Goal: Information Seeking & Learning: Learn about a topic

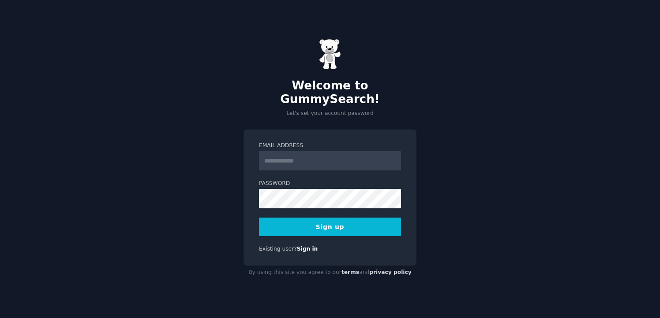
click at [266, 158] on input "Email Address" at bounding box center [330, 160] width 142 height 19
type input "**********"
click at [280, 220] on button "Sign up" at bounding box center [330, 227] width 142 height 19
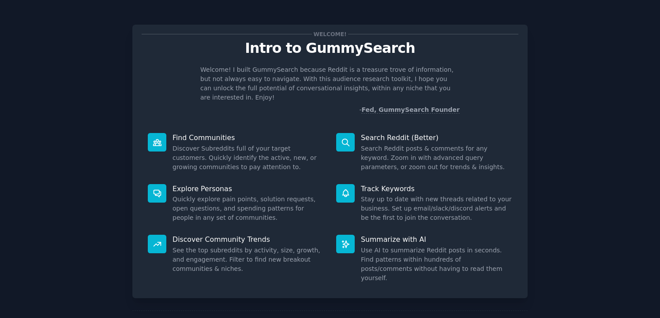
click at [462, 48] on p "Intro to GummySearch" at bounding box center [330, 48] width 376 height 15
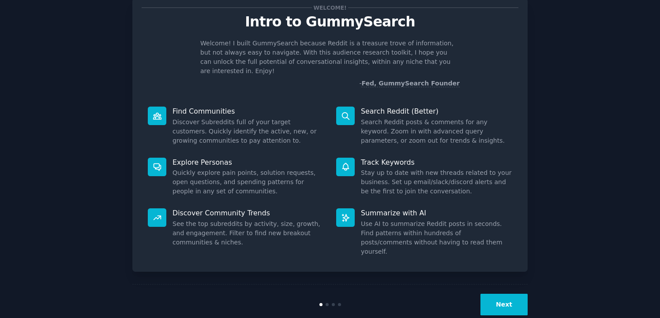
click at [494, 294] on button "Next" at bounding box center [503, 305] width 47 height 22
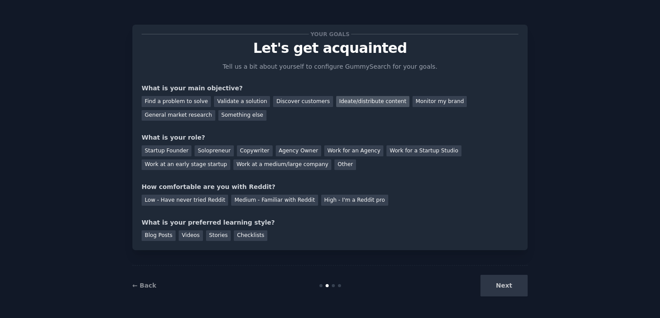
click at [339, 104] on div "Ideate/distribute content" at bounding box center [372, 101] width 73 height 11
click at [334, 163] on div "Other" at bounding box center [345, 165] width 22 height 11
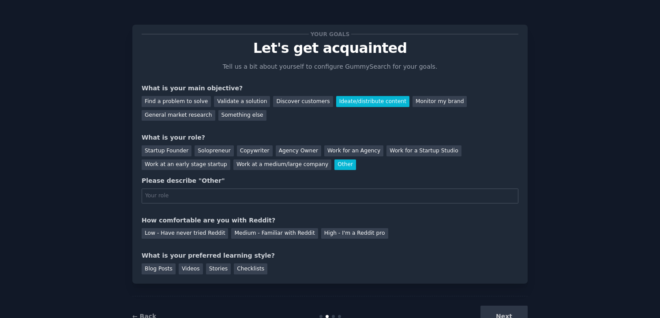
click at [334, 163] on div "Other" at bounding box center [345, 165] width 22 height 11
click at [387, 151] on div "Work for a Startup Studio" at bounding box center [423, 150] width 75 height 11
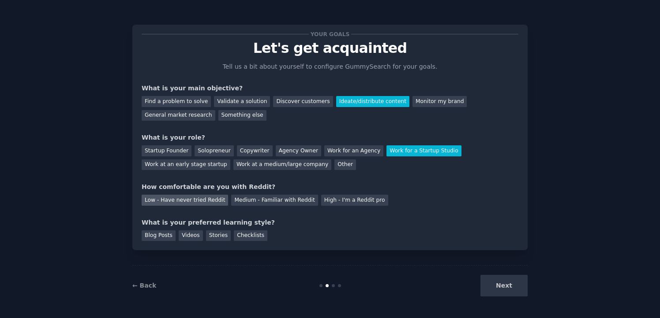
click at [186, 204] on div "Low - Have never tried Reddit" at bounding box center [185, 200] width 86 height 11
click at [183, 237] on div "Videos" at bounding box center [191, 236] width 24 height 11
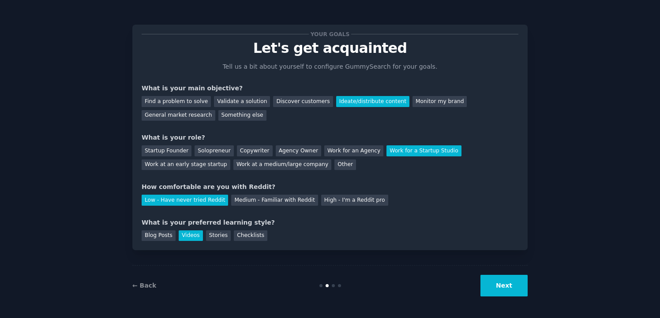
click at [501, 289] on button "Next" at bounding box center [503, 286] width 47 height 22
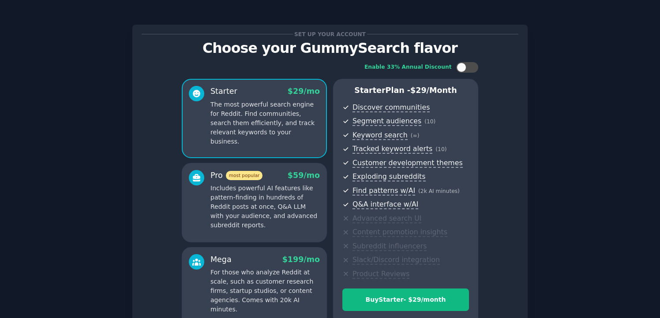
scroll to position [92, 0]
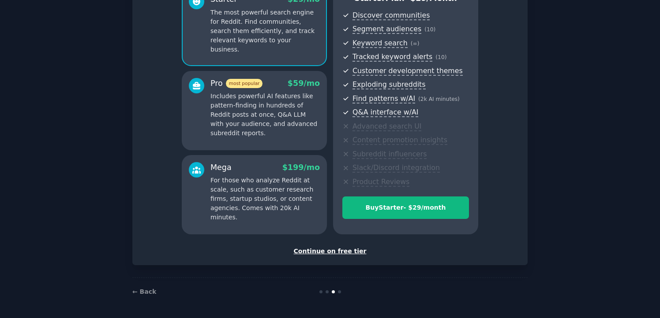
click at [337, 253] on div "Continue on free tier" at bounding box center [330, 251] width 376 height 9
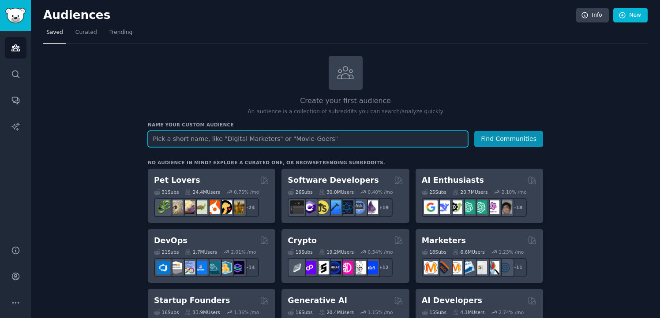
click at [312, 137] on input "text" at bounding box center [308, 139] width 320 height 16
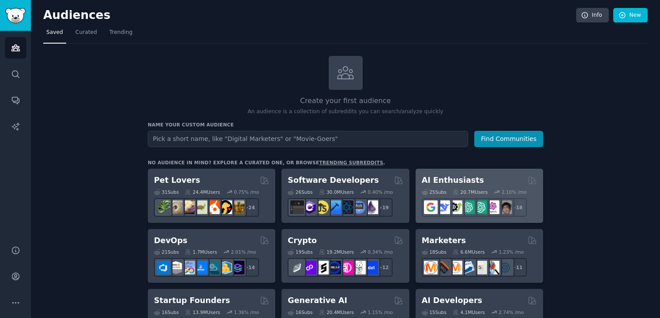
click at [449, 179] on h2 "AI Enthusiasts" at bounding box center [452, 180] width 62 height 11
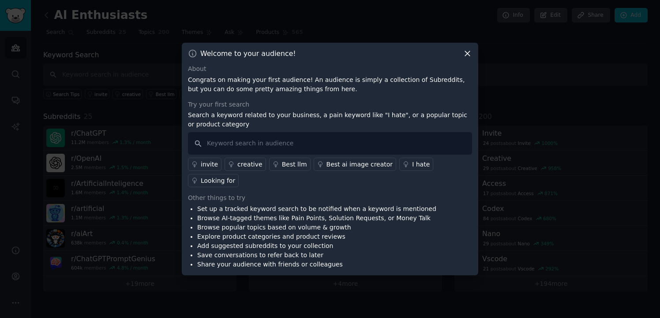
click at [467, 55] on icon at bounding box center [466, 53] width 9 height 9
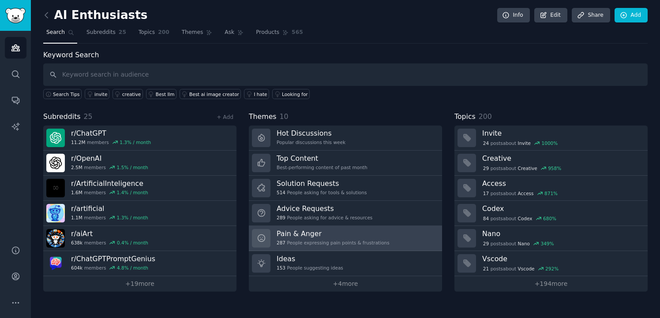
click at [315, 232] on h3 "Pain & Anger" at bounding box center [332, 233] width 113 height 9
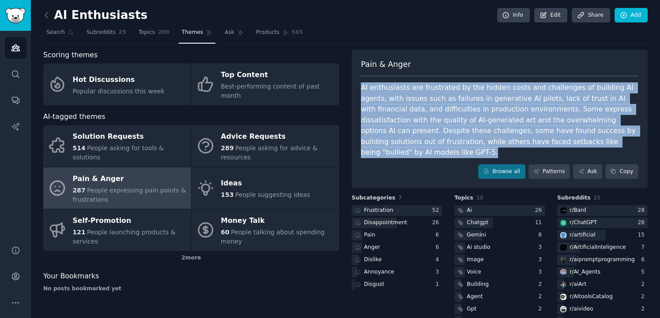
drag, startPoint x: 360, startPoint y: 86, endPoint x: 606, endPoint y: 145, distance: 252.5
click at [606, 145] on div "AI enthusiasts are frustrated by the hidden costs and challenges of building AI…" at bounding box center [499, 120] width 277 height 76
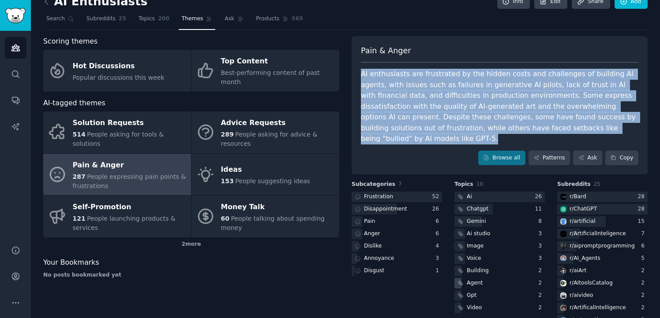
scroll to position [12, 0]
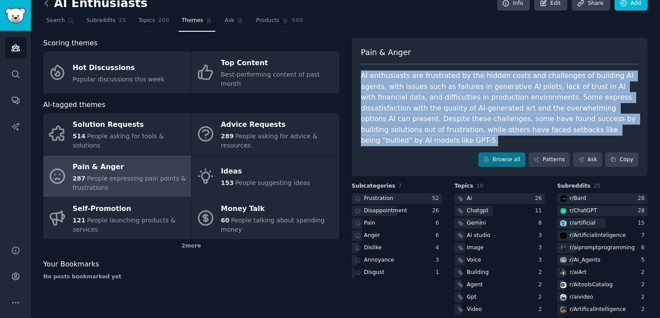
click at [48, 7] on icon at bounding box center [46, 3] width 9 height 9
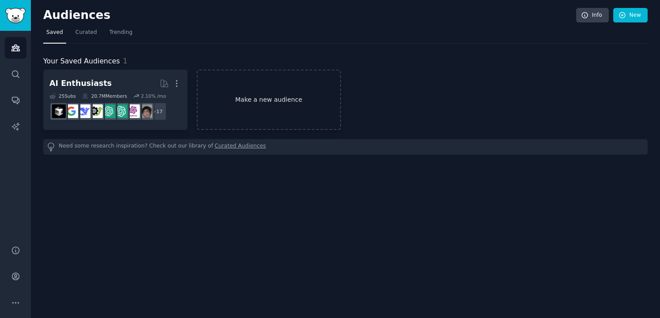
click at [215, 104] on link "Make a new audience" at bounding box center [269, 100] width 144 height 60
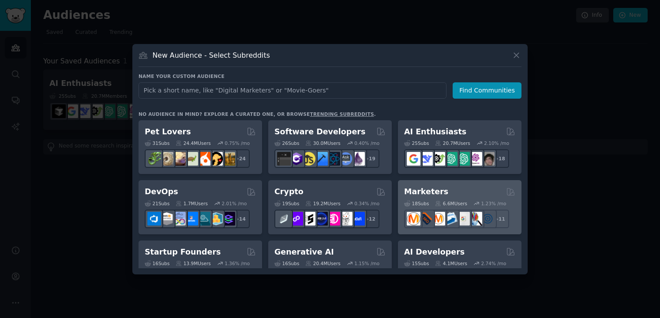
click at [439, 207] on div "18 Sub s 6.6M Users 1.23 % /mo r/Emailmarketing + 11" at bounding box center [459, 213] width 111 height 31
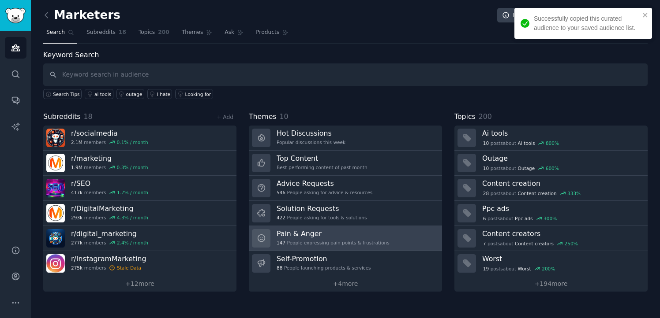
click at [373, 238] on h3 "Pain & Anger" at bounding box center [332, 233] width 113 height 9
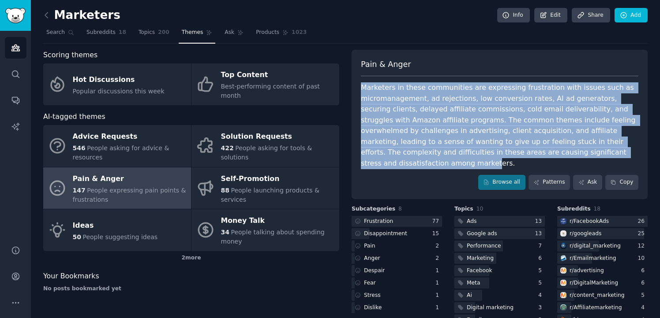
drag, startPoint x: 360, startPoint y: 85, endPoint x: 599, endPoint y: 153, distance: 248.2
click at [599, 153] on div "Marketers in these communities are expressing frustration with issues such as m…" at bounding box center [499, 125] width 277 height 86
drag, startPoint x: 612, startPoint y: 158, endPoint x: 358, endPoint y: 91, distance: 262.6
click at [358, 91] on div "Pain & Anger Marketers in these communities are expressing frustration with iss…" at bounding box center [499, 124] width 296 height 149
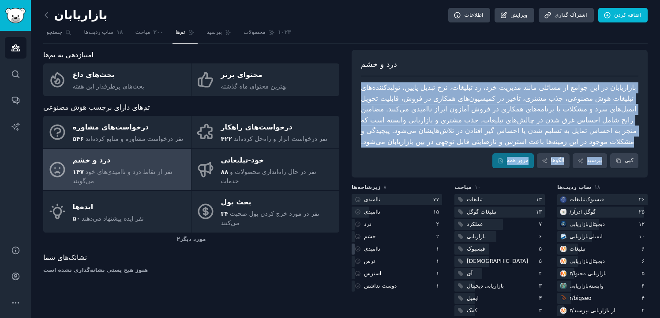
click at [393, 244] on div "ناامیدی" at bounding box center [396, 249] width 90 height 11
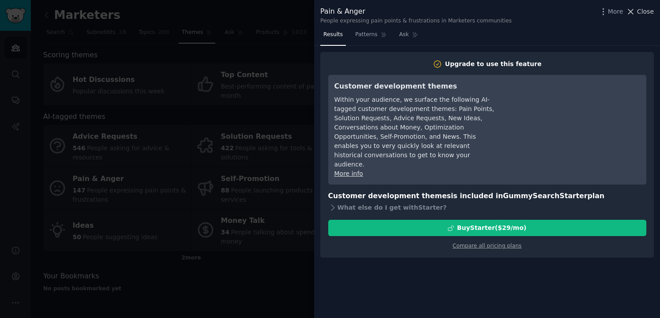
click at [632, 11] on icon at bounding box center [630, 11] width 5 height 5
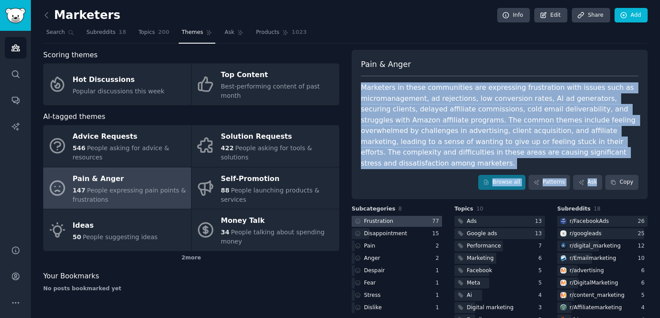
click at [394, 216] on div at bounding box center [396, 221] width 90 height 11
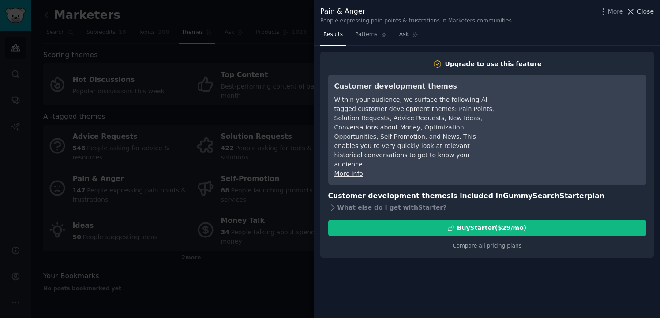
click at [631, 10] on icon at bounding box center [630, 11] width 9 height 9
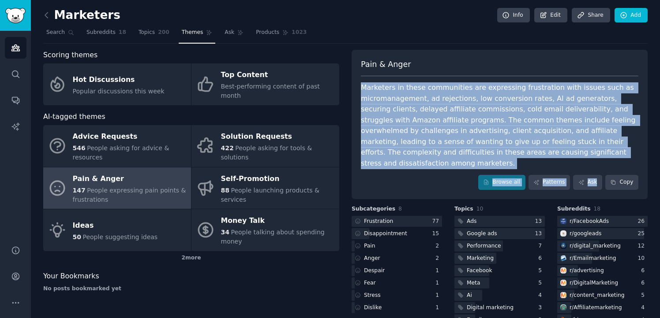
click at [444, 175] on div "Browse all Patterns Ask Copy" at bounding box center [499, 182] width 277 height 15
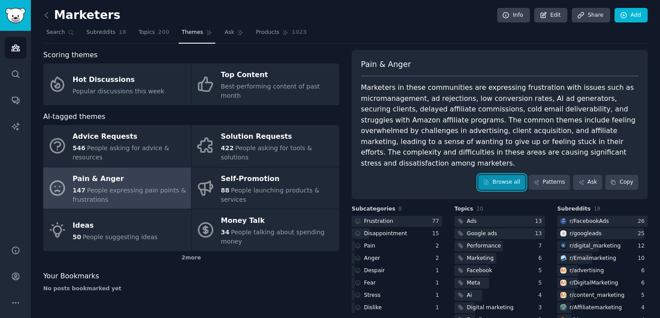
click at [496, 175] on link "Browse all" at bounding box center [501, 182] width 47 height 15
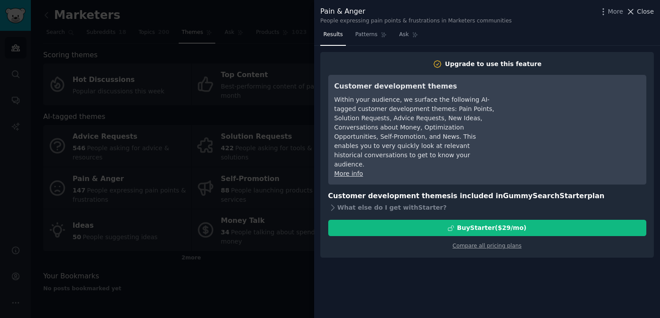
click at [632, 15] on icon at bounding box center [630, 11] width 9 height 9
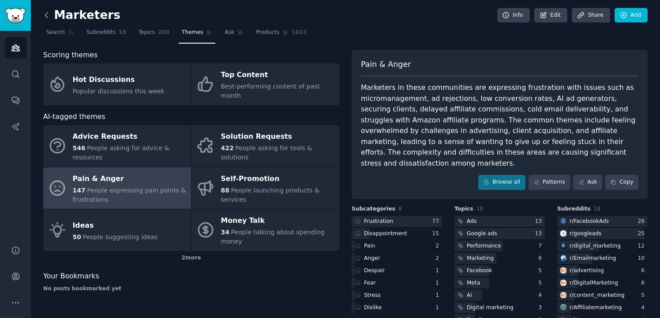
click at [47, 19] on icon at bounding box center [46, 15] width 9 height 9
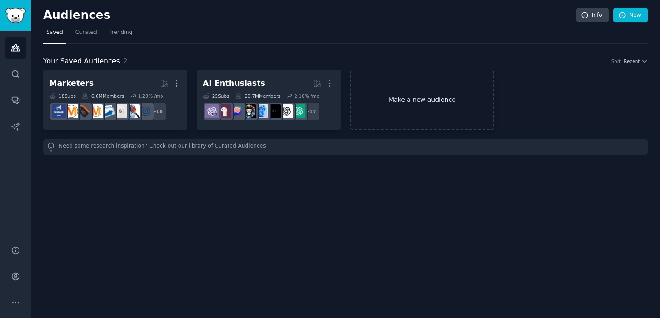
click at [367, 102] on link "Make a new audience" at bounding box center [422, 100] width 144 height 60
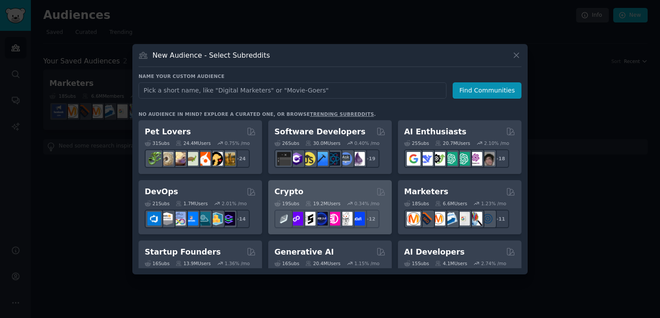
click at [328, 198] on div "19 Sub s 19.2M Users 0.34 % /mo + 12" at bounding box center [329, 213] width 111 height 31
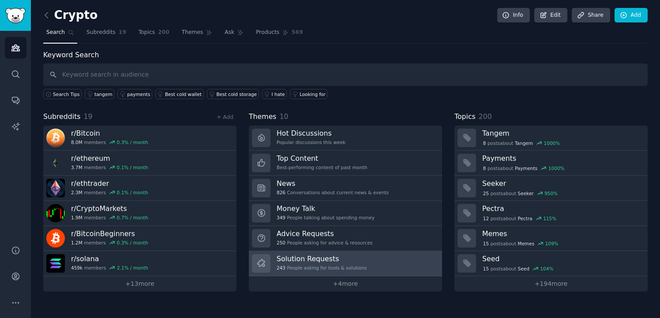
click at [339, 256] on h3 "Solution Requests" at bounding box center [321, 258] width 90 height 9
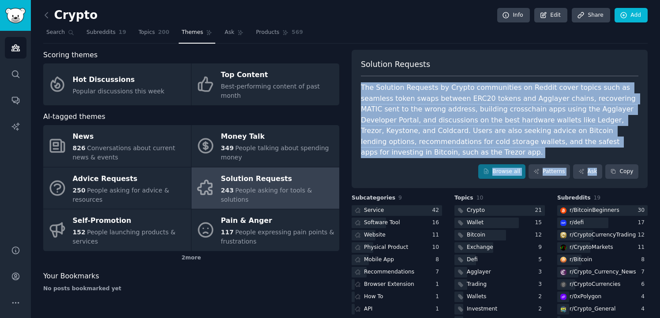
drag, startPoint x: 360, startPoint y: 86, endPoint x: 604, endPoint y: 148, distance: 252.3
click at [604, 148] on div "Solution Requests The Solution Requests by Crypto communities on Reddit cover t…" at bounding box center [499, 119] width 296 height 139
click at [442, 61] on div "Solution Requests" at bounding box center [499, 68] width 277 height 18
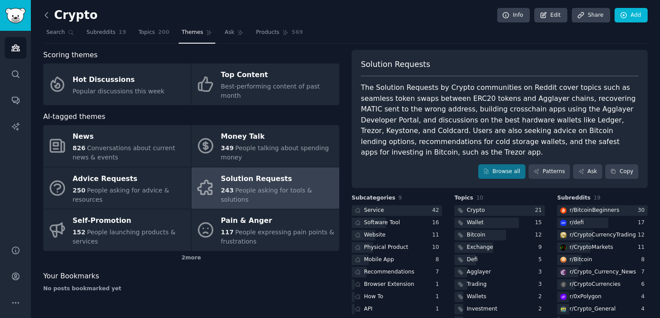
click at [45, 17] on icon at bounding box center [46, 15] width 9 height 9
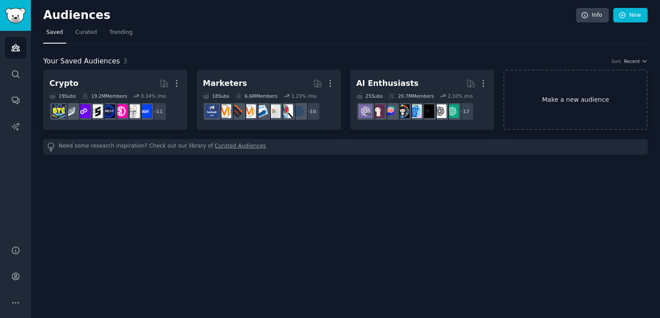
click at [519, 93] on link "Make a new audience" at bounding box center [575, 100] width 144 height 60
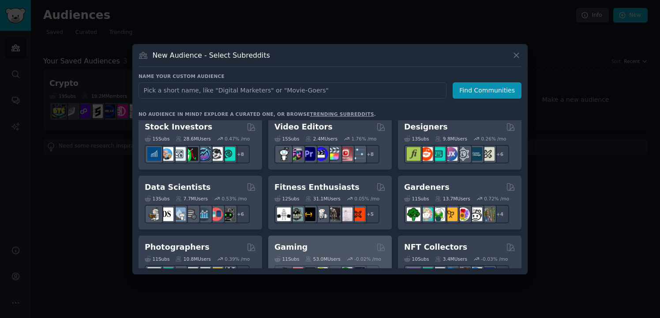
scroll to position [184, 0]
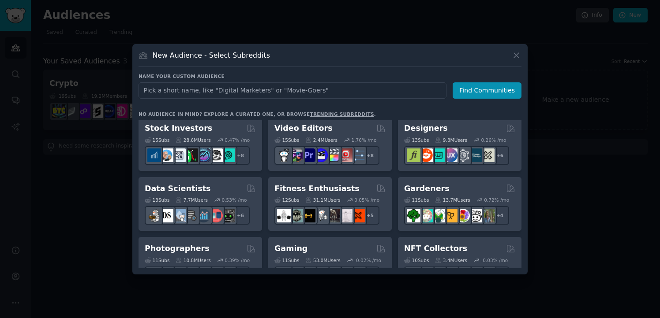
click at [185, 87] on input "text" at bounding box center [292, 90] width 308 height 16
type input "humanoid robot"
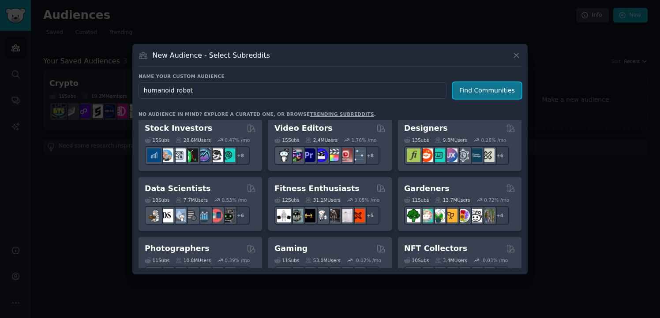
click at [465, 94] on button "Find Communities" at bounding box center [486, 90] width 69 height 16
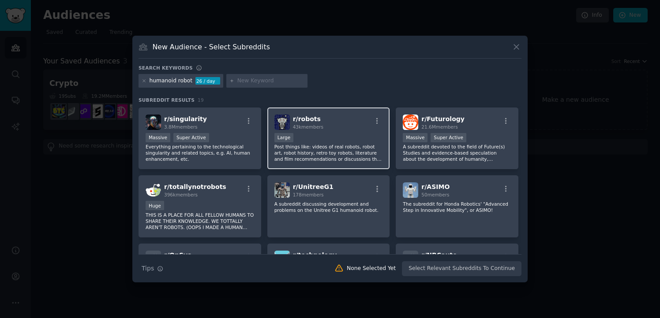
scroll to position [60, 0]
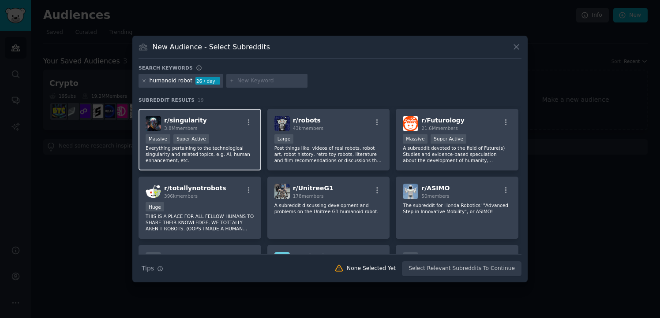
click at [214, 144] on div ">= 95th percentile for submissions / day Massive Super Active" at bounding box center [199, 139] width 108 height 11
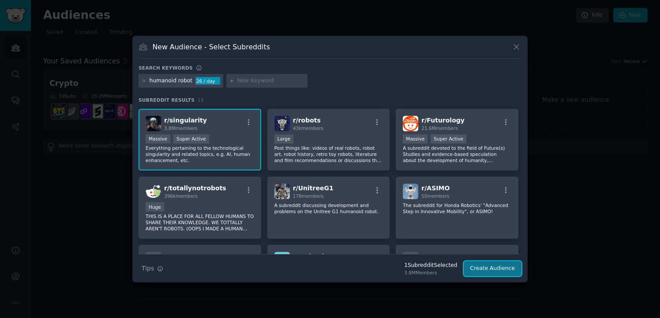
click at [486, 269] on button "Create Audience" at bounding box center [492, 268] width 58 height 15
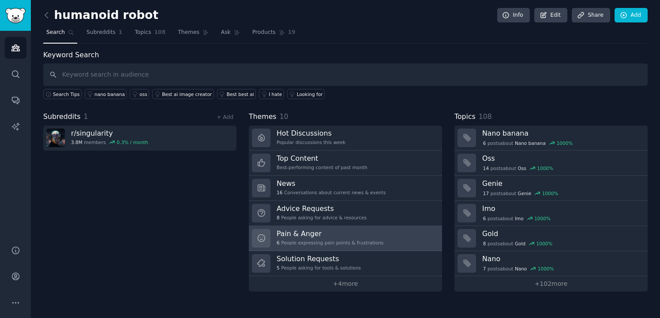
click at [353, 240] on div "6 People expressing pain points & frustrations" at bounding box center [329, 243] width 107 height 6
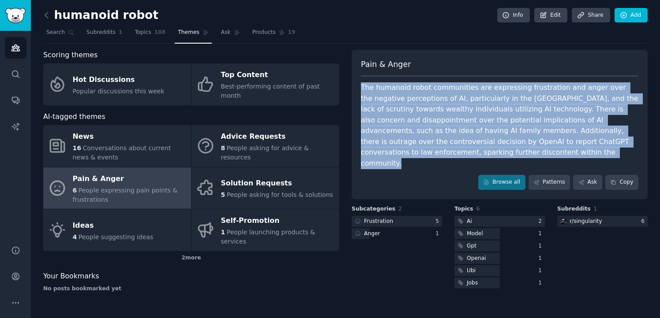
drag, startPoint x: 409, startPoint y: 160, endPoint x: 361, endPoint y: 86, distance: 87.7
click at [361, 86] on div "Pain & Anger The humanoid robot communities are expressing frustration and ange…" at bounding box center [499, 124] width 296 height 149
click at [460, 56] on div "Pain & Anger The humanoid robot communities are expressing frustration and ange…" at bounding box center [499, 124] width 296 height 149
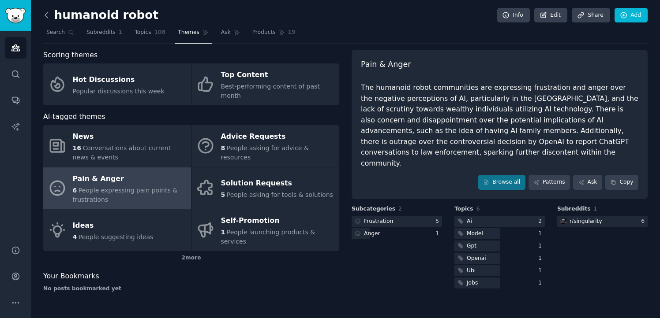
click at [48, 18] on icon at bounding box center [46, 15] width 9 height 9
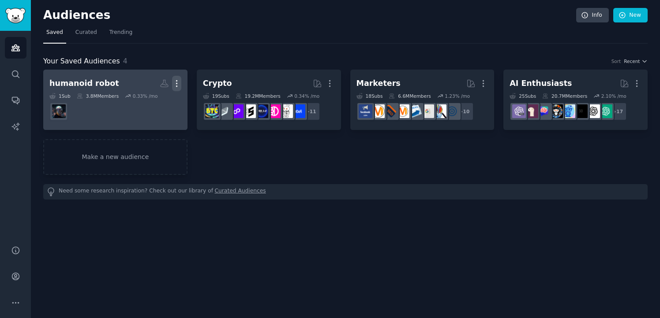
click at [175, 84] on icon "button" at bounding box center [176, 83] width 9 height 9
click at [146, 102] on p "Delete" at bounding box center [152, 101] width 20 height 9
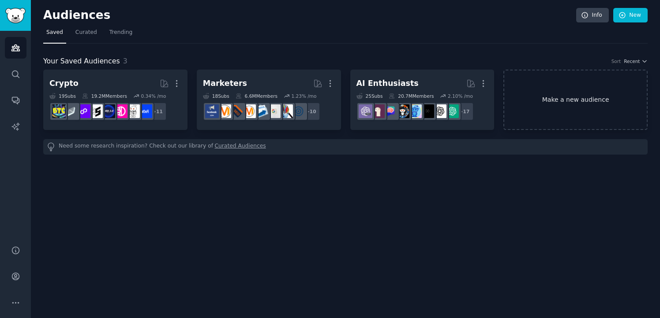
click at [540, 97] on link "Make a new audience" at bounding box center [575, 100] width 144 height 60
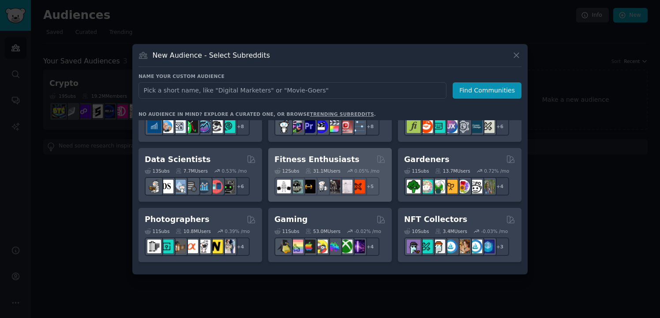
scroll to position [227, 0]
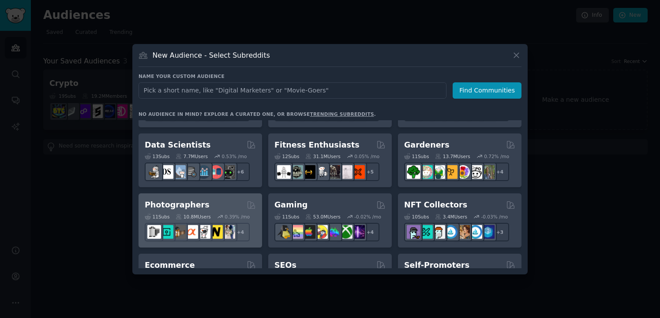
click at [219, 214] on icon at bounding box center [220, 217] width 6 height 6
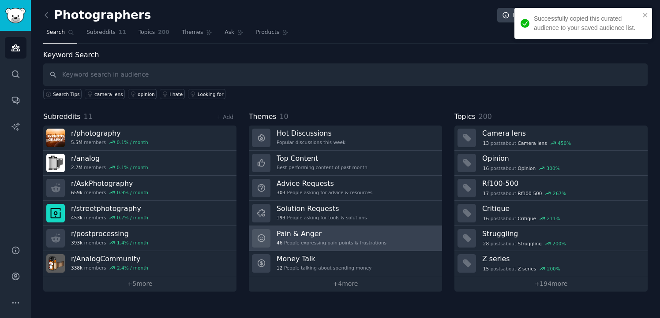
click at [305, 244] on div "46 People expressing pain points & frustrations" at bounding box center [331, 243] width 110 height 6
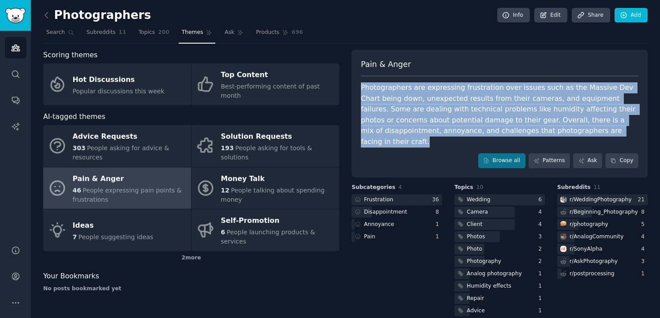
drag, startPoint x: 360, startPoint y: 87, endPoint x: 559, endPoint y: 129, distance: 203.2
click at [559, 129] on div "Photographers are expressing frustration over issues such as the Massive Dev Ch…" at bounding box center [499, 114] width 277 height 65
click at [432, 57] on div "Pain & Anger Photographers are expressing frustration over issues such as the M…" at bounding box center [499, 114] width 296 height 128
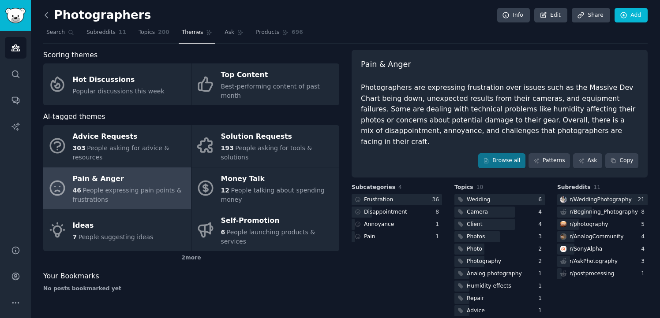
click at [47, 15] on icon at bounding box center [46, 15] width 9 height 9
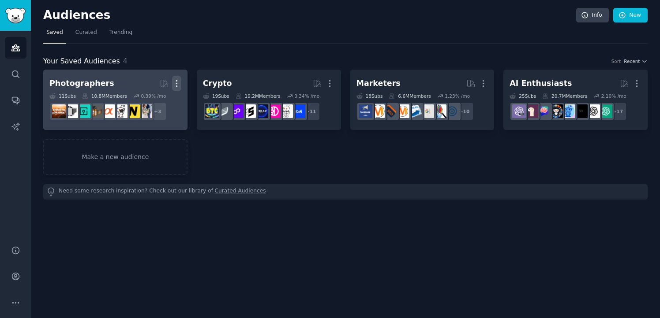
click at [179, 83] on icon "button" at bounding box center [176, 83] width 9 height 9
click at [148, 100] on p "Delete" at bounding box center [152, 101] width 20 height 9
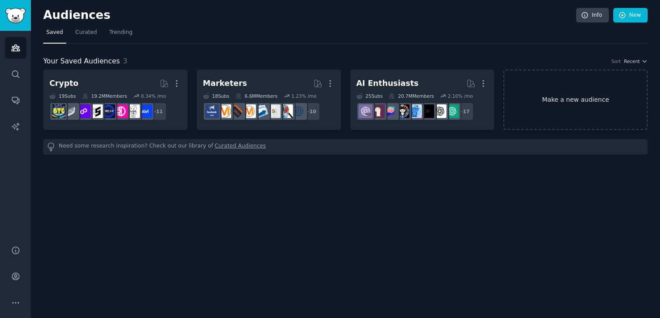
click at [566, 92] on link "Make a new audience" at bounding box center [575, 100] width 144 height 60
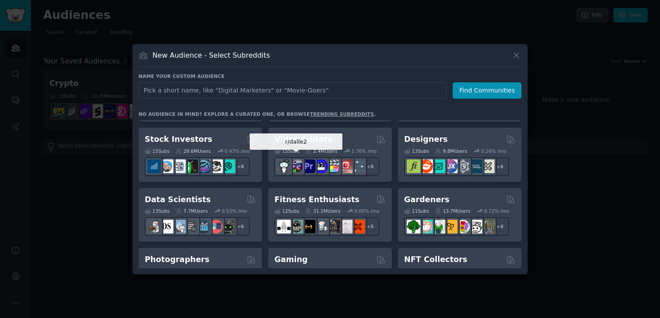
scroll to position [175, 0]
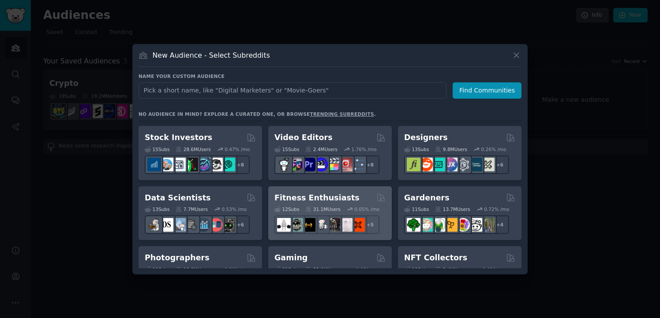
click at [311, 197] on h2 "Fitness Enthusiasts" at bounding box center [316, 198] width 85 height 11
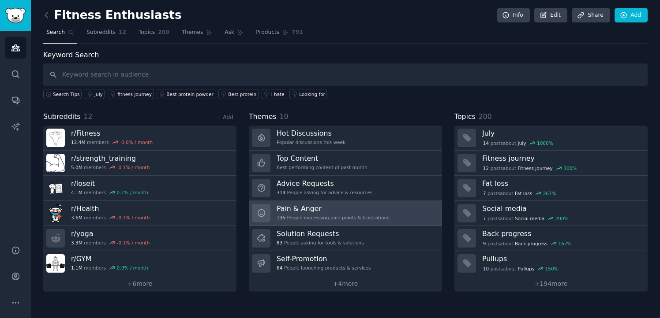
click at [317, 214] on div "Pain & Anger 135 People expressing pain points & frustrations" at bounding box center [332, 213] width 113 height 19
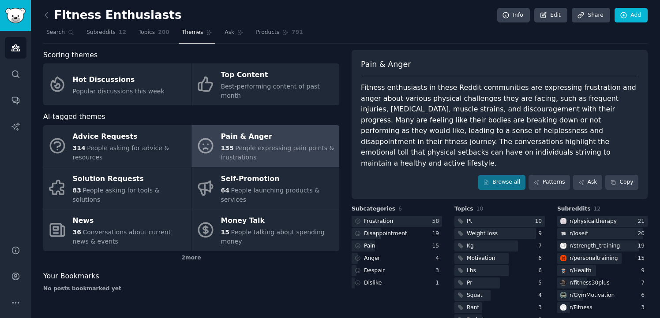
drag, startPoint x: 481, startPoint y: 157, endPoint x: 353, endPoint y: 84, distance: 146.7
click at [353, 84] on div "Pain & Anger Fitness enthusiasts in these Reddit communities are expressing fru…" at bounding box center [499, 124] width 296 height 149
click at [403, 132] on div "Fitness enthusiasts in these Reddit communities are expressing frustration and …" at bounding box center [499, 125] width 277 height 86
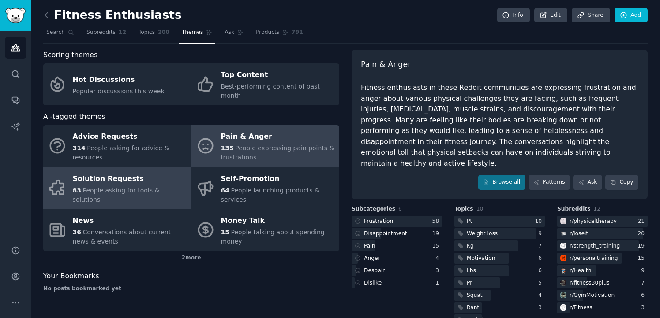
click at [138, 181] on div "Solution Requests" at bounding box center [130, 179] width 114 height 14
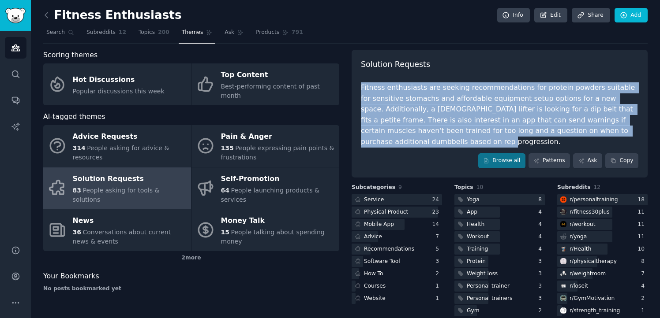
drag, startPoint x: 399, startPoint y: 145, endPoint x: 356, endPoint y: 75, distance: 82.6
click at [356, 75] on div "Solution Requests Fitness enthusiasts are seeking recommendations for protein p…" at bounding box center [499, 114] width 296 height 128
click at [416, 145] on div "Fitness enthusiasts are seeking recommendations for protein powders suitable fo…" at bounding box center [499, 114] width 277 height 65
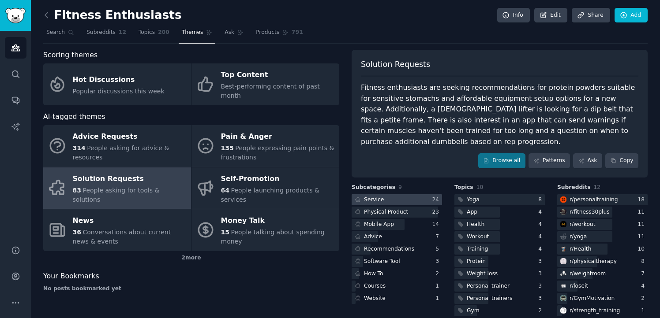
click at [373, 199] on div "Service" at bounding box center [374, 200] width 20 height 8
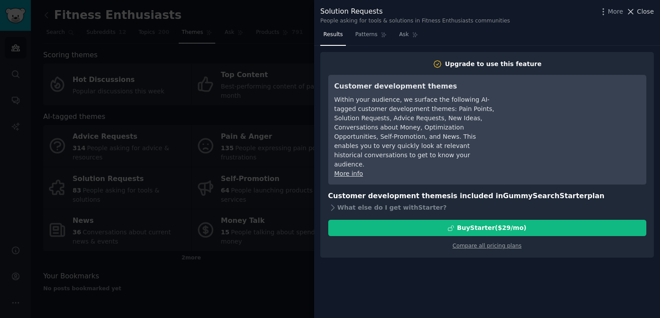
click at [633, 10] on icon at bounding box center [630, 11] width 5 height 5
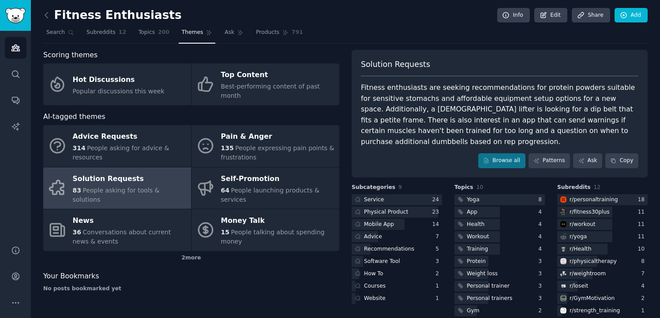
click at [45, 19] on link at bounding box center [48, 15] width 11 height 14
